Goal: Contribute content

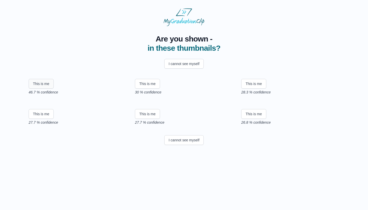
click at [40, 88] on button "This is me" at bounding box center [41, 84] width 25 height 10
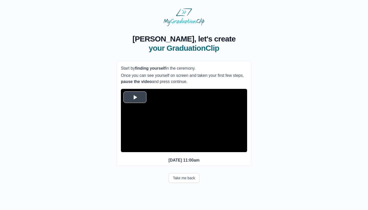
click at [135, 97] on span "Video Player" at bounding box center [135, 97] width 0 height 0
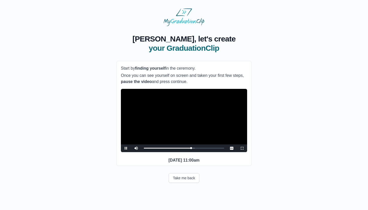
click at [126, 148] on span "Video Player" at bounding box center [126, 148] width 0 height 0
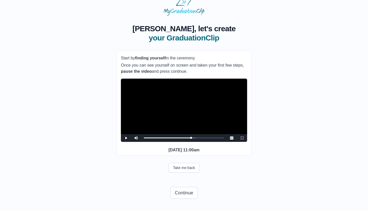
scroll to position [20, 0]
click at [187, 194] on button "Continue" at bounding box center [184, 193] width 27 height 12
click at [181, 191] on button "Continue" at bounding box center [184, 193] width 27 height 12
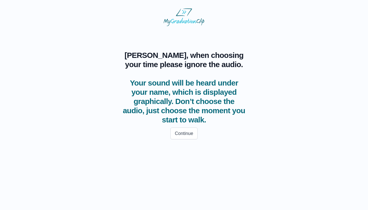
scroll to position [0, 0]
click at [185, 131] on button "Continue" at bounding box center [184, 133] width 27 height 12
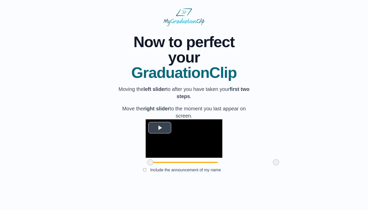
scroll to position [19, 0]
click at [160, 127] on span "Video Player" at bounding box center [160, 127] width 0 height 0
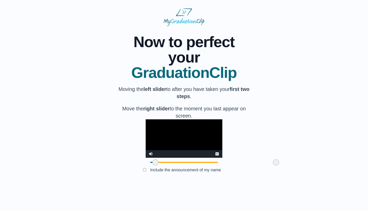
drag, startPoint x: 122, startPoint y: 180, endPoint x: 127, endPoint y: 181, distance: 5.2
click at [152, 165] on span at bounding box center [155, 162] width 6 height 6
drag, startPoint x: 249, startPoint y: 181, endPoint x: 208, endPoint y: 180, distance: 41.2
click at [232, 165] on span at bounding box center [235, 162] width 6 height 6
click at [186, 183] on button "Submit" at bounding box center [184, 178] width 20 height 10
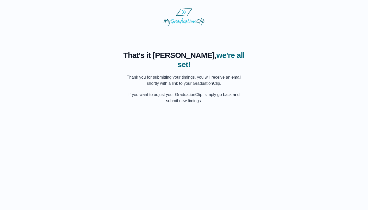
scroll to position [0, 0]
